Goal: Book appointment/travel/reservation

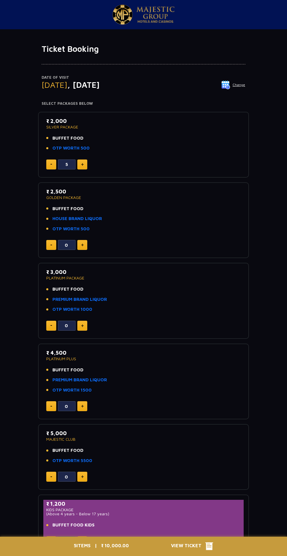
scroll to position [12, 0]
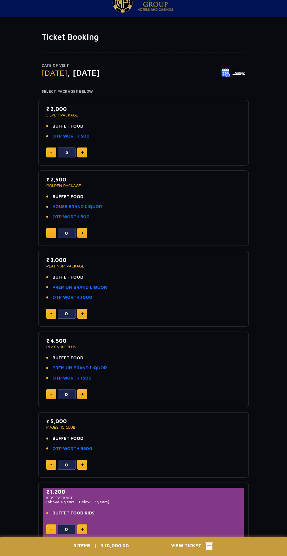
click at [82, 152] on img at bounding box center [82, 152] width 3 height 3
click at [51, 152] on img at bounding box center [51, 152] width 2 height 1
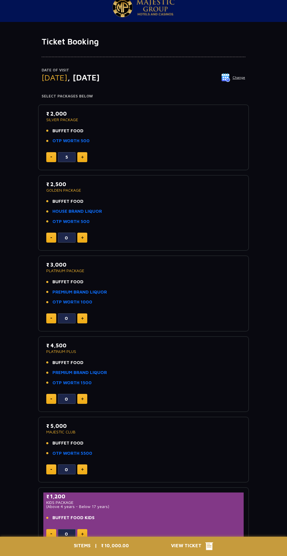
click at [82, 157] on img at bounding box center [82, 157] width 3 height 3
type input "6"
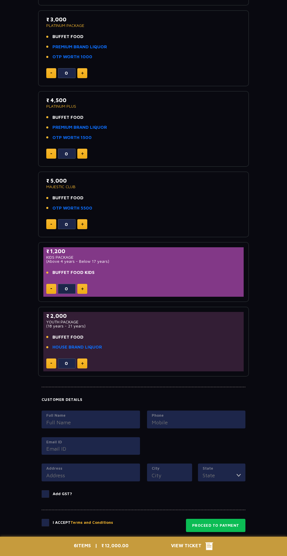
scroll to position [292, 0]
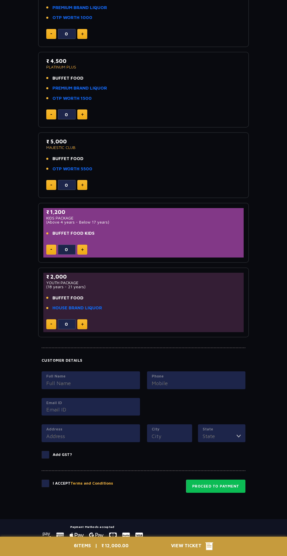
click at [94, 385] on input "Full Name" at bounding box center [90, 383] width 89 height 8
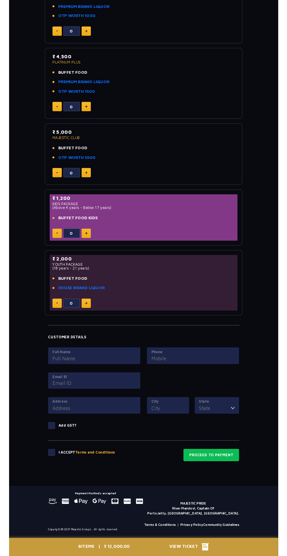
scroll to position [306, 0]
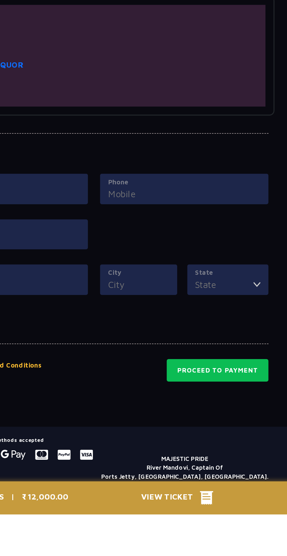
type input "[PERSON_NAME]"
click at [197, 368] on input "Phone" at bounding box center [195, 369] width 89 height 8
type input "7013909532"
click at [181, 405] on div "Full Name [PERSON_NAME] Phone [PHONE_NUMBER] Email ID" at bounding box center [143, 383] width 211 height 53
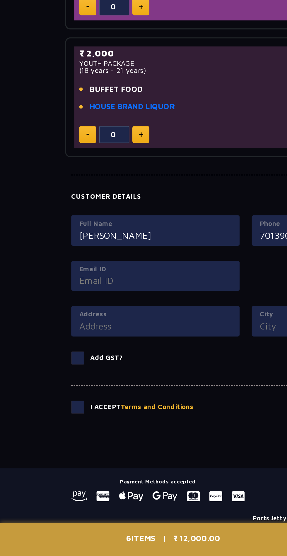
click at [101, 391] on input "Email ID" at bounding box center [90, 395] width 89 height 8
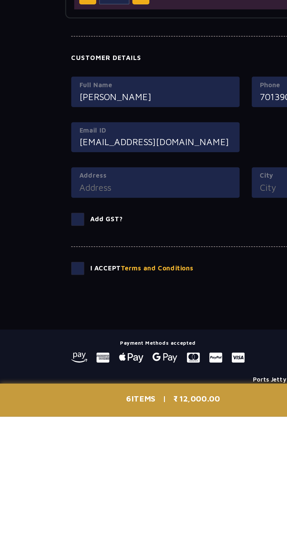
scroll to position [306, 0]
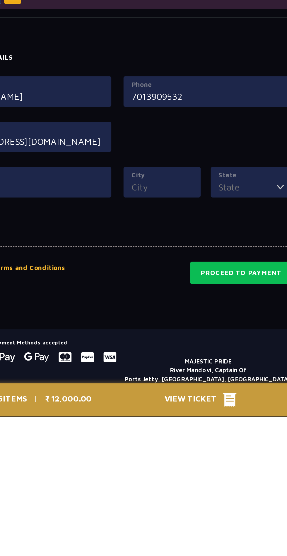
type input "[EMAIL_ADDRESS][DOMAIN_NAME]"
click at [180, 423] on input "City" at bounding box center [169, 422] width 36 height 8
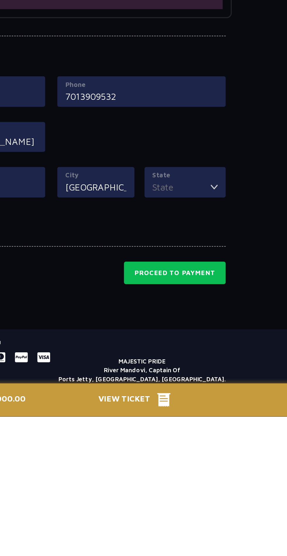
type input "[GEOGRAPHIC_DATA]"
click at [230, 422] on input "State" at bounding box center [219, 422] width 34 height 8
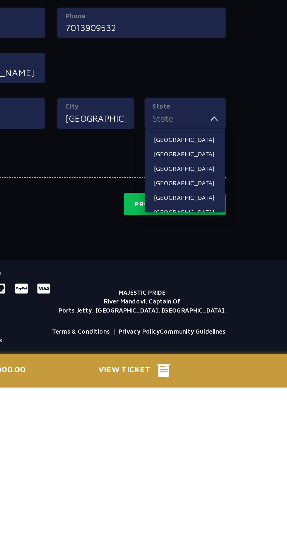
scroll to position [329, 0]
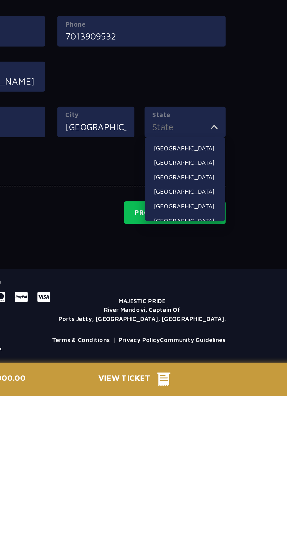
click at [214, 451] on li "[GEOGRAPHIC_DATA]" at bounding box center [221, 454] width 47 height 8
type input "[GEOGRAPHIC_DATA]"
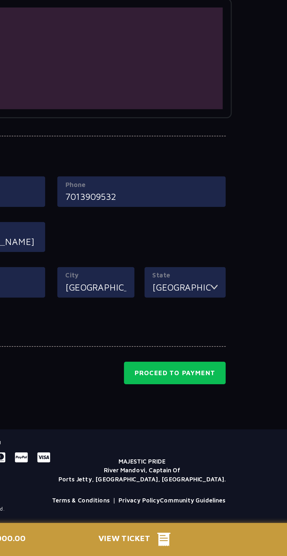
click at [232, 398] on input "[GEOGRAPHIC_DATA]" at bounding box center [219, 399] width 34 height 8
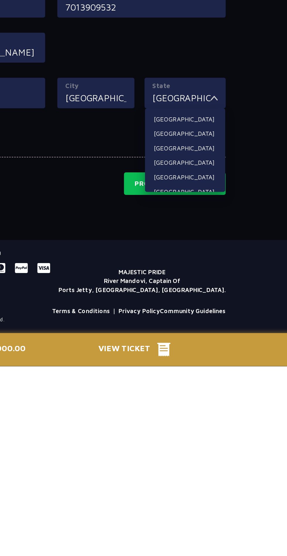
scroll to position [328, 0]
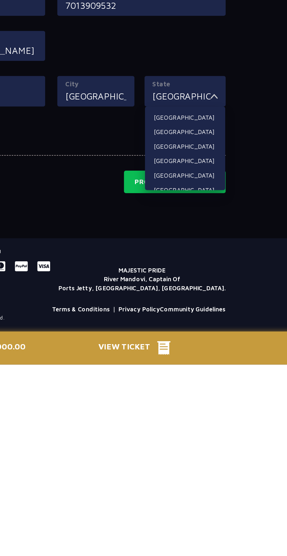
click at [222, 452] on li "[GEOGRAPHIC_DATA]" at bounding box center [221, 454] width 47 height 8
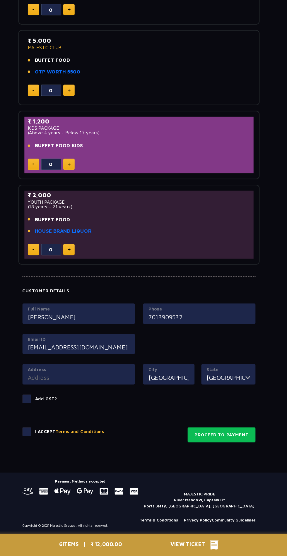
scroll to position [329, 0]
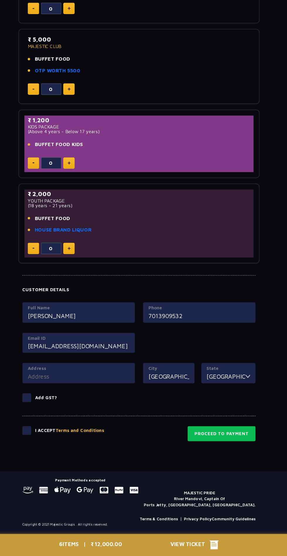
click at [47, 445] on span at bounding box center [46, 446] width 8 height 8
click at [0, 0] on input "checkbox" at bounding box center [0, 0] width 0 height 0
click at [224, 448] on button "Proceed to Payment" at bounding box center [215, 448] width 59 height 13
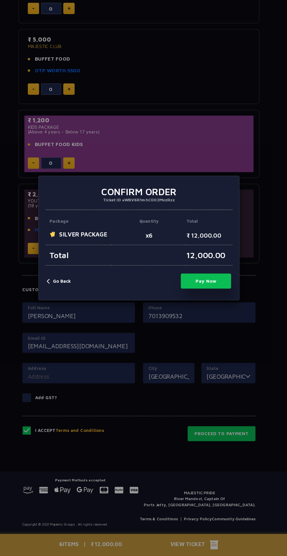
click at [201, 314] on button "Pay Now" at bounding box center [202, 315] width 44 height 13
